Goal: Task Accomplishment & Management: Manage account settings

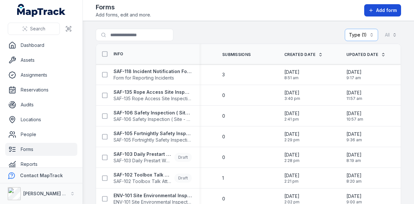
click at [385, 12] on span "Add form" at bounding box center [386, 10] width 21 height 6
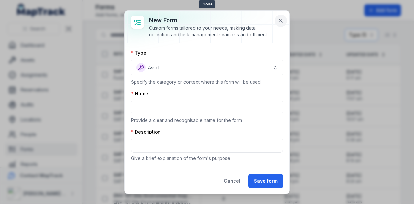
click at [280, 22] on icon at bounding box center [281, 20] width 6 height 6
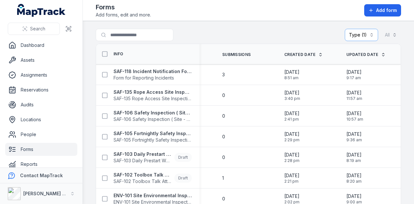
click at [393, 51] on th "Updated Date" at bounding box center [370, 54] width 62 height 20
click at [386, 37] on button "All" at bounding box center [391, 35] width 20 height 12
click at [368, 36] on div "Type (1) ******** All" at bounding box center [373, 35] width 56 height 12
click at [368, 36] on button "Type (1) ********" at bounding box center [361, 35] width 33 height 12
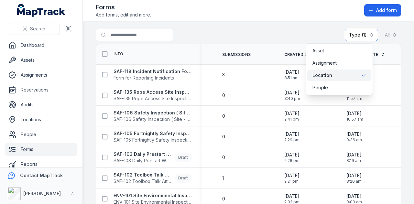
click at [368, 36] on button "Type (1) ********" at bounding box center [361, 35] width 33 height 12
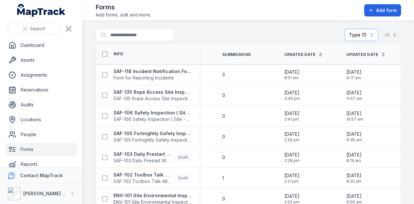
click at [208, 31] on div "Search for forms Type (1) ******** All" at bounding box center [248, 36] width 305 height 15
click at [36, 148] on link "Forms" at bounding box center [41, 149] width 72 height 13
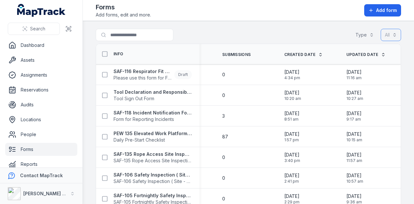
click at [393, 37] on button "All" at bounding box center [391, 35] width 20 height 12
click at [361, 33] on button "Type" at bounding box center [364, 35] width 27 height 12
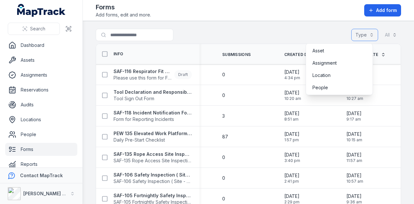
click at [361, 33] on button "Type" at bounding box center [364, 35] width 27 height 12
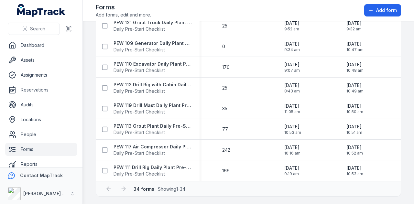
scroll to position [589, 0]
click at [123, 191] on div at bounding box center [123, 188] width 12 height 12
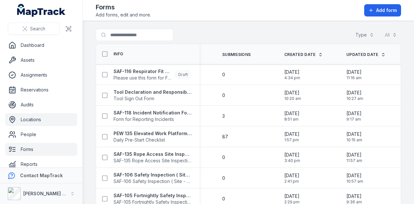
scroll to position [37, 0]
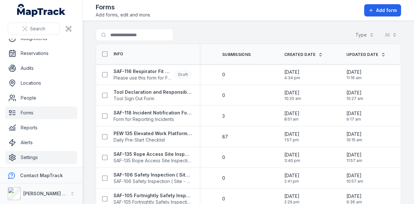
click at [42, 156] on link "Settings" at bounding box center [41, 157] width 72 height 13
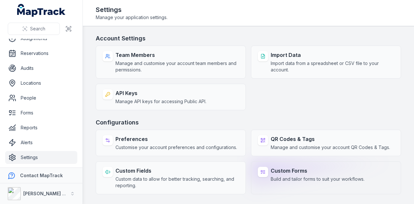
click at [312, 174] on div "Custom Forms Build and tailor forms to suit your workflows." at bounding box center [318, 175] width 94 height 16
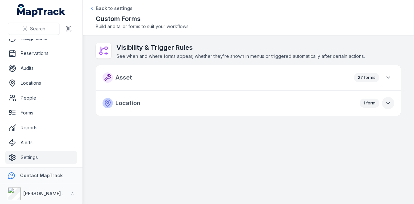
click at [388, 106] on button "button" at bounding box center [388, 103] width 12 height 12
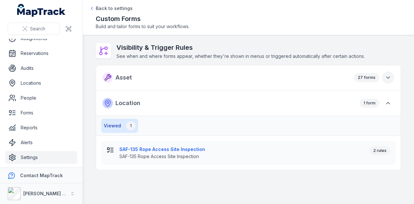
click at [391, 82] on button "button" at bounding box center [388, 77] width 12 height 12
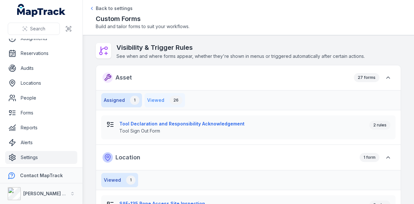
click at [164, 102] on button "Viewed 26" at bounding box center [165, 100] width 40 height 14
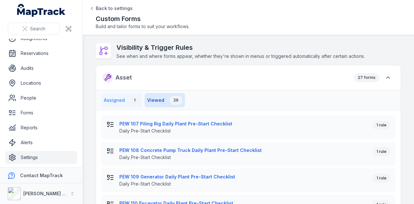
click at [128, 103] on button "Assigned 1" at bounding box center [121, 100] width 41 height 14
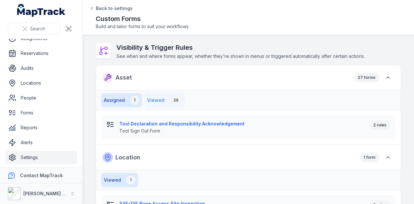
click at [172, 99] on div "26" at bounding box center [176, 100] width 13 height 9
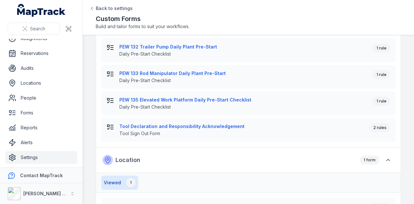
scroll to position [690, 0]
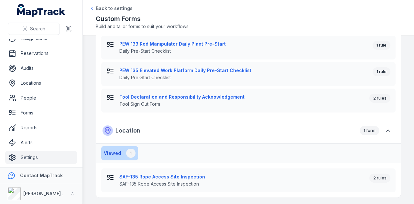
click at [110, 156] on button "Viewed 1" at bounding box center [119, 153] width 37 height 14
click at [356, 178] on strong "SAF-135 Rope Access Site Inspection" at bounding box center [241, 177] width 245 height 6
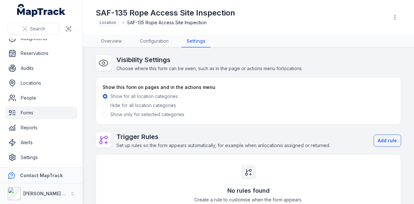
click at [131, 105] on label "Hide for all location categories" at bounding box center [143, 105] width 66 height 6
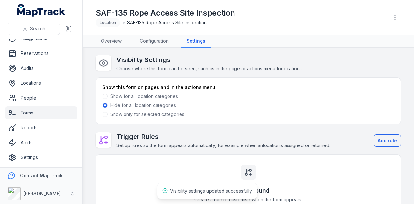
click at [135, 97] on label "Show for all location categories" at bounding box center [144, 96] width 68 height 6
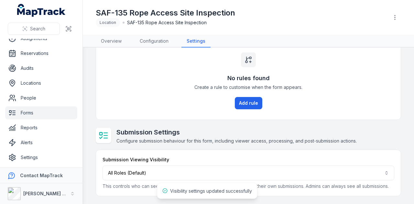
scroll to position [118, 0]
